Goal: Task Accomplishment & Management: Manage account settings

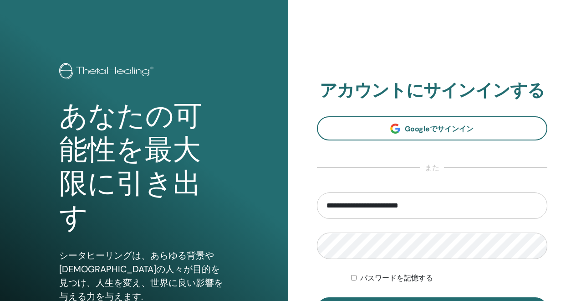
type input "**********"
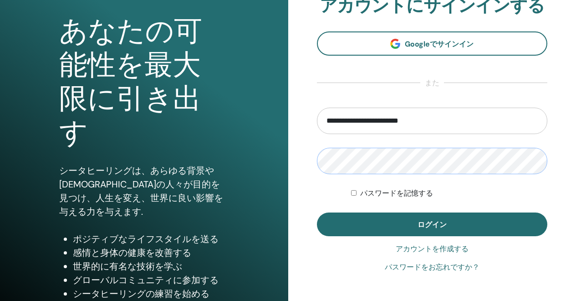
scroll to position [87, 0]
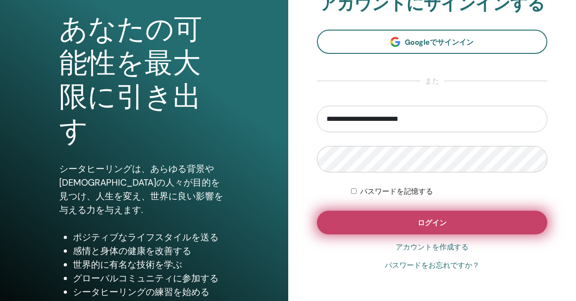
click at [438, 225] on span "ログイン" at bounding box center [432, 223] width 29 height 10
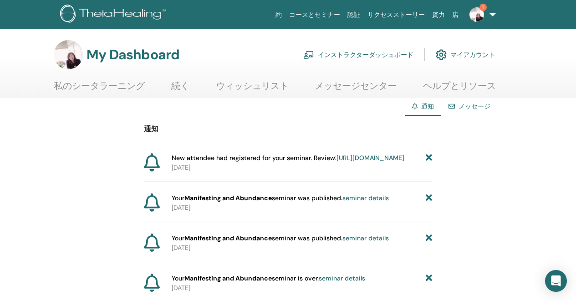
click at [337, 162] on link "https://member.thetahealing.com/instructor/seminar/372499/attendees" at bounding box center [371, 157] width 68 height 8
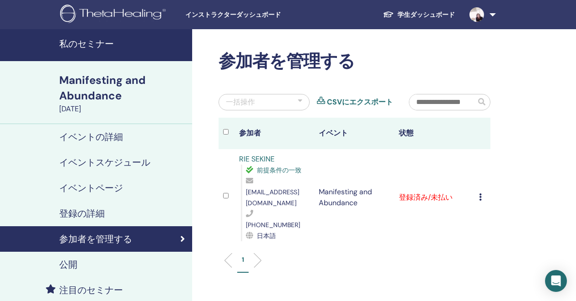
click at [494, 19] on link at bounding box center [480, 14] width 37 height 29
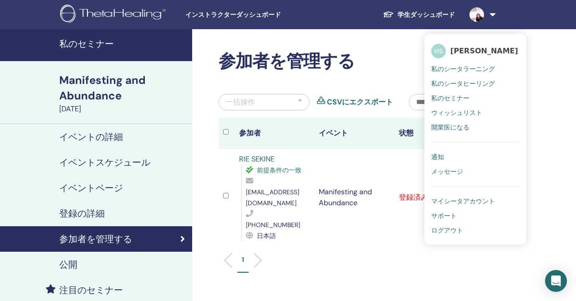
click at [444, 227] on span "ログアウト" at bounding box center [447, 230] width 32 height 8
